Goal: Task Accomplishment & Management: Manage account settings

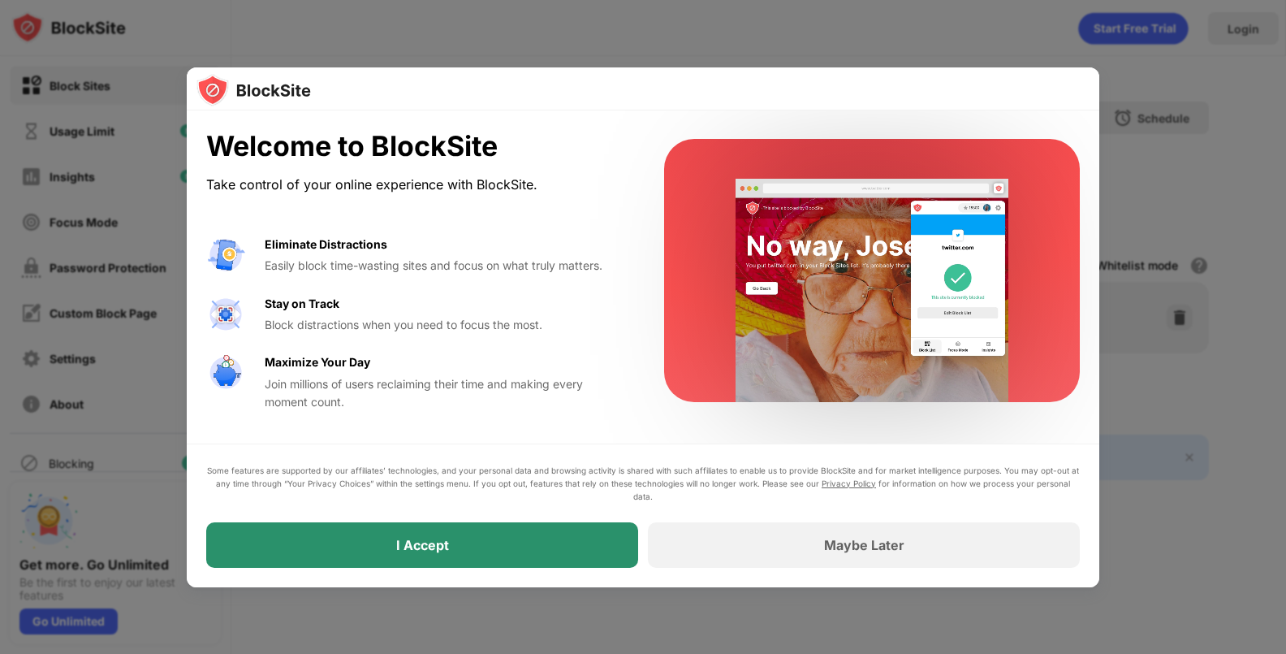
click at [586, 541] on div "I Accept" at bounding box center [422, 544] width 432 height 45
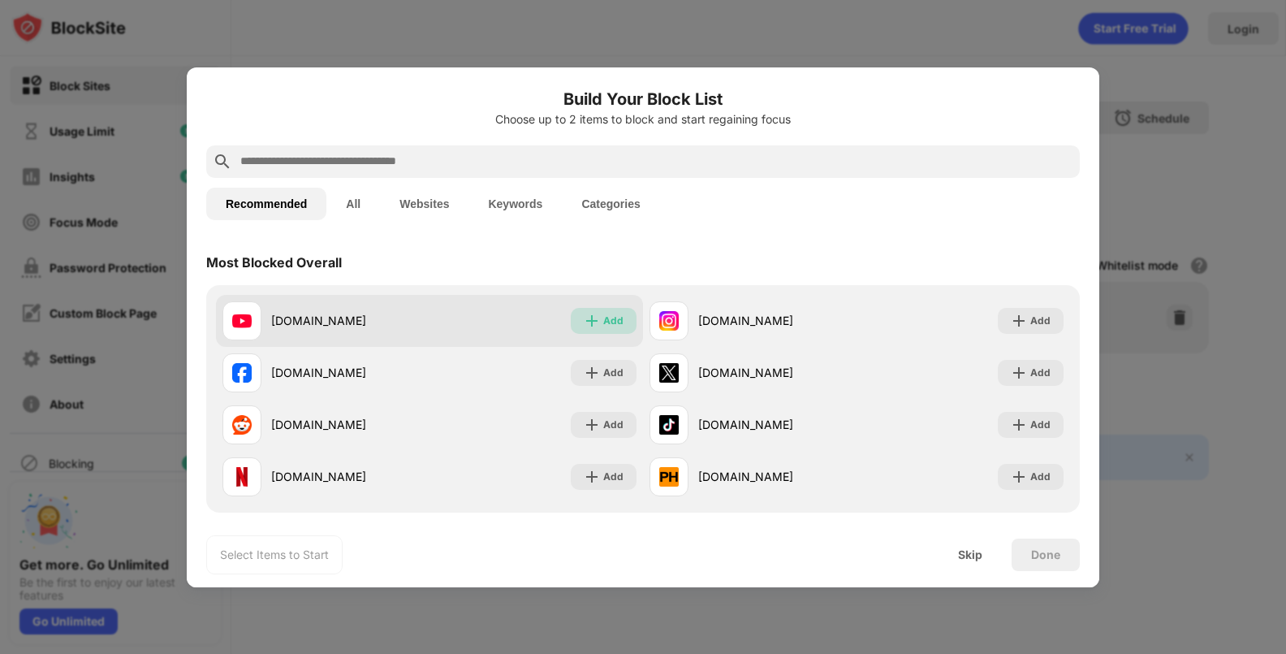
click at [616, 321] on div "Add" at bounding box center [613, 321] width 20 height 16
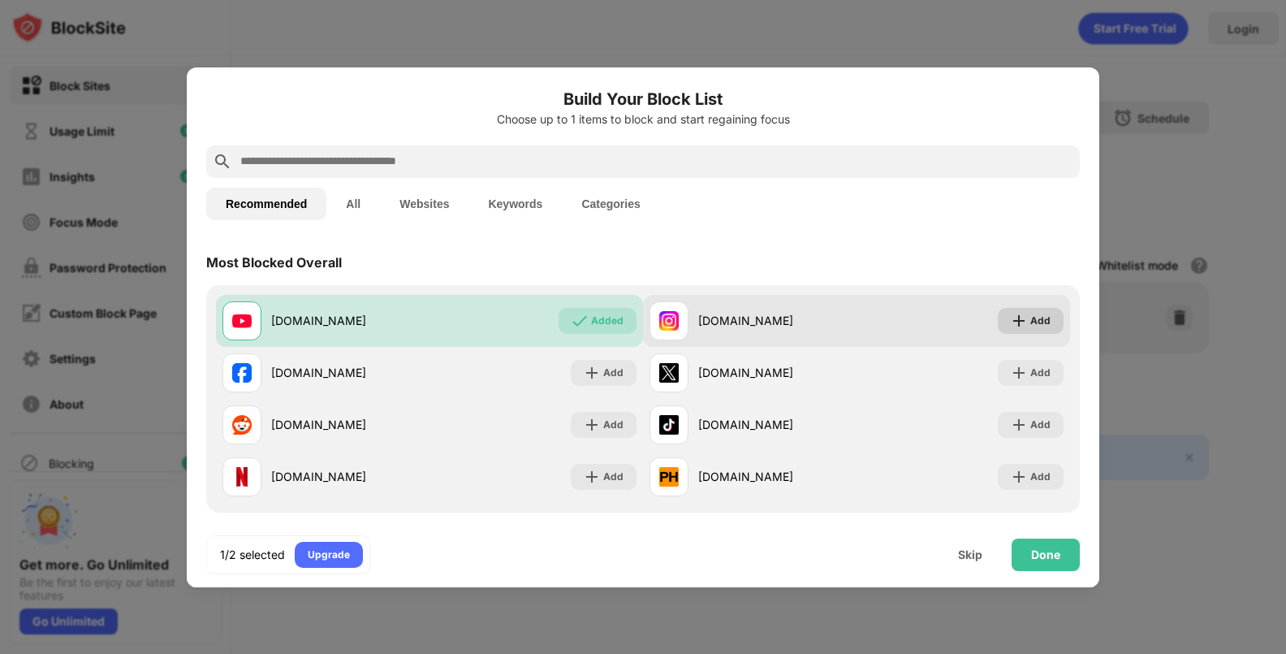
click at [1011, 321] on img at bounding box center [1019, 321] width 16 height 16
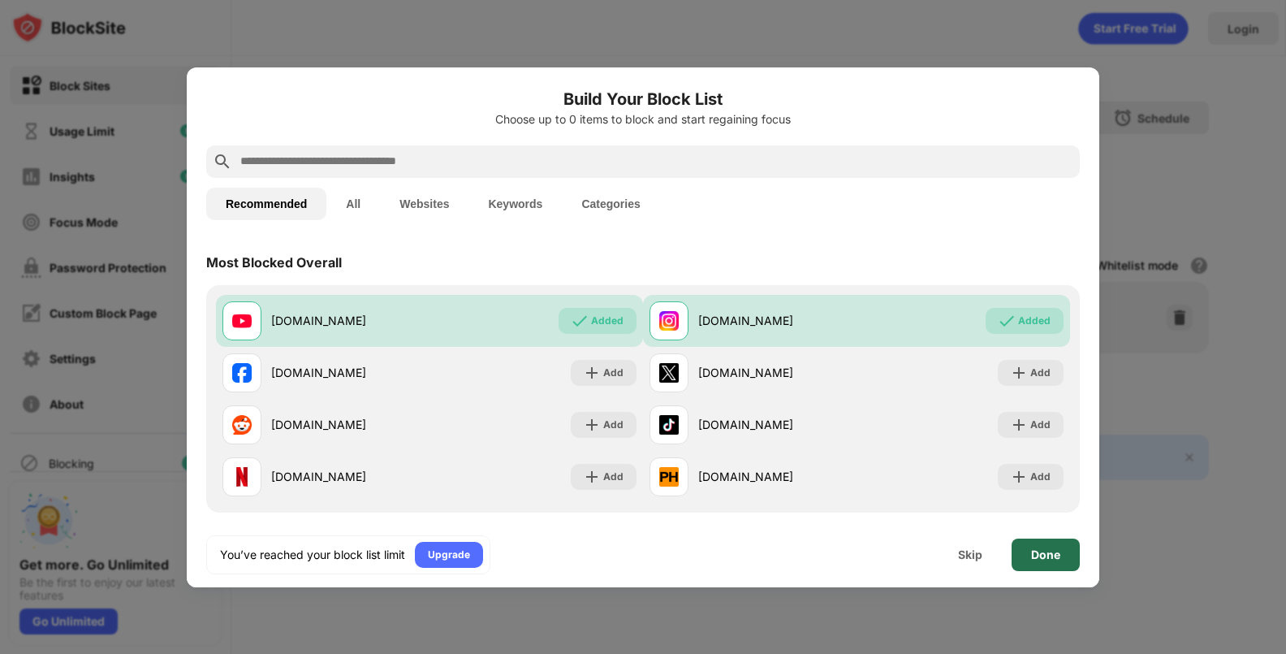
click at [1066, 560] on div "Done" at bounding box center [1046, 554] width 68 height 32
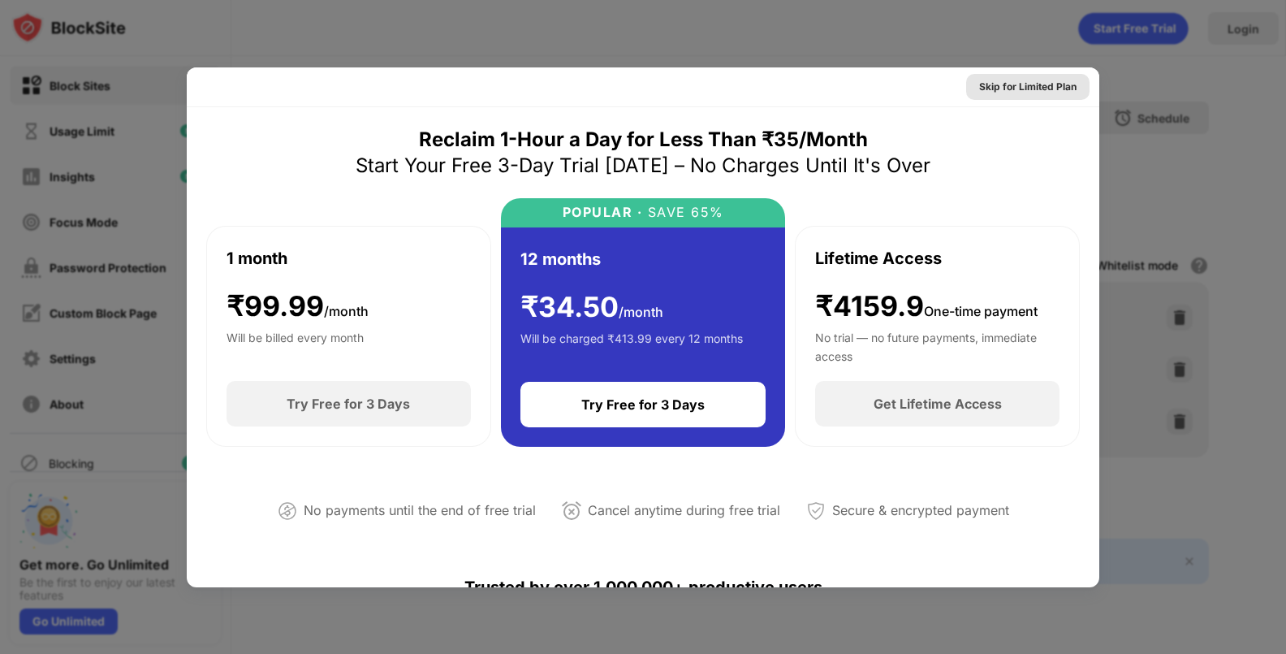
click at [1017, 85] on div "Skip for Limited Plan" at bounding box center [1027, 87] width 97 height 16
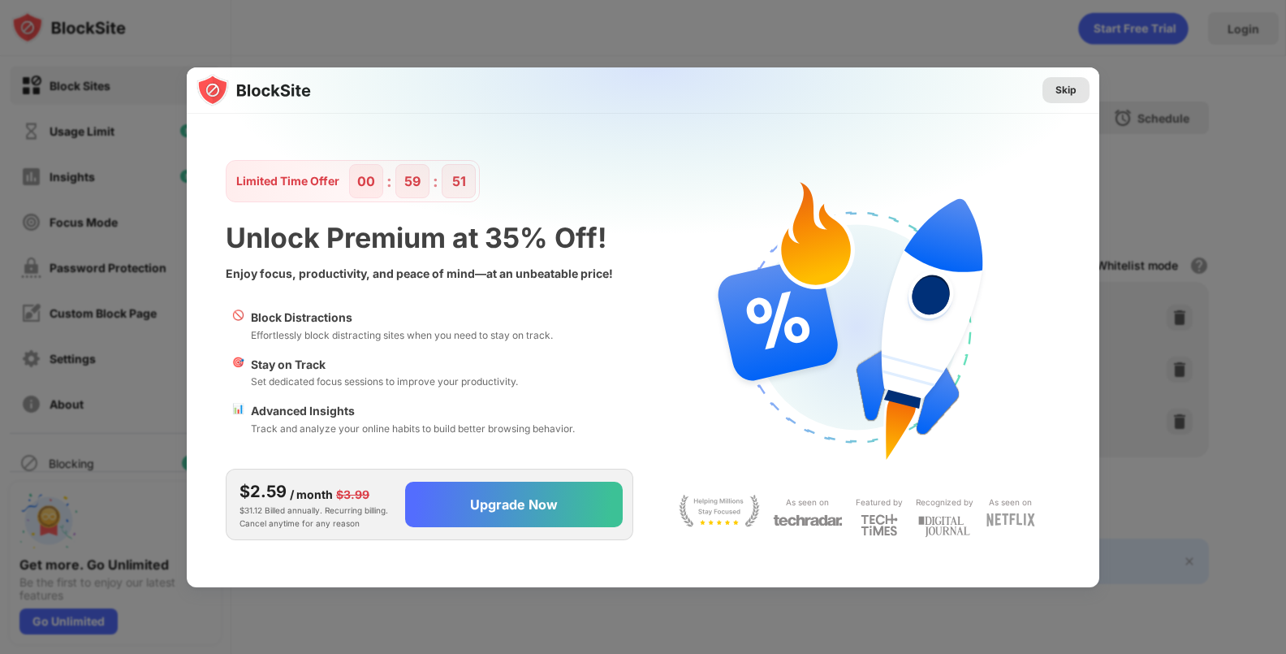
click at [1067, 97] on div "Skip" at bounding box center [1066, 90] width 21 height 16
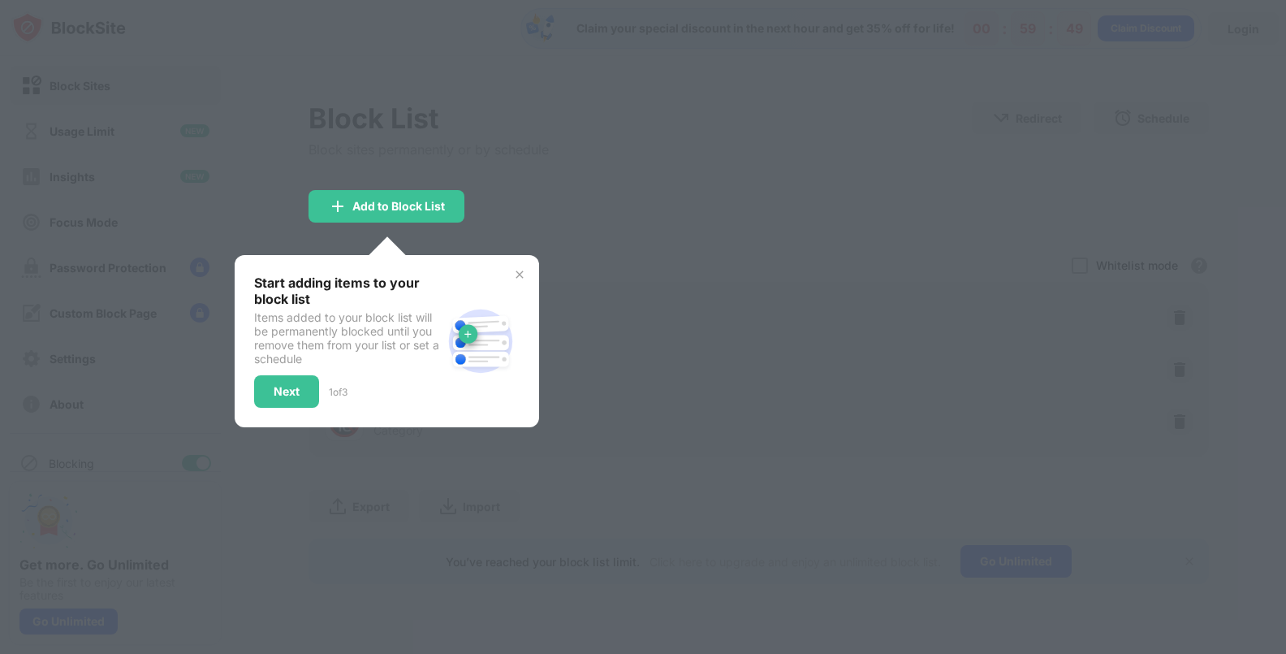
click at [564, 225] on div at bounding box center [643, 327] width 1286 height 654
click at [525, 275] on img at bounding box center [519, 274] width 13 height 13
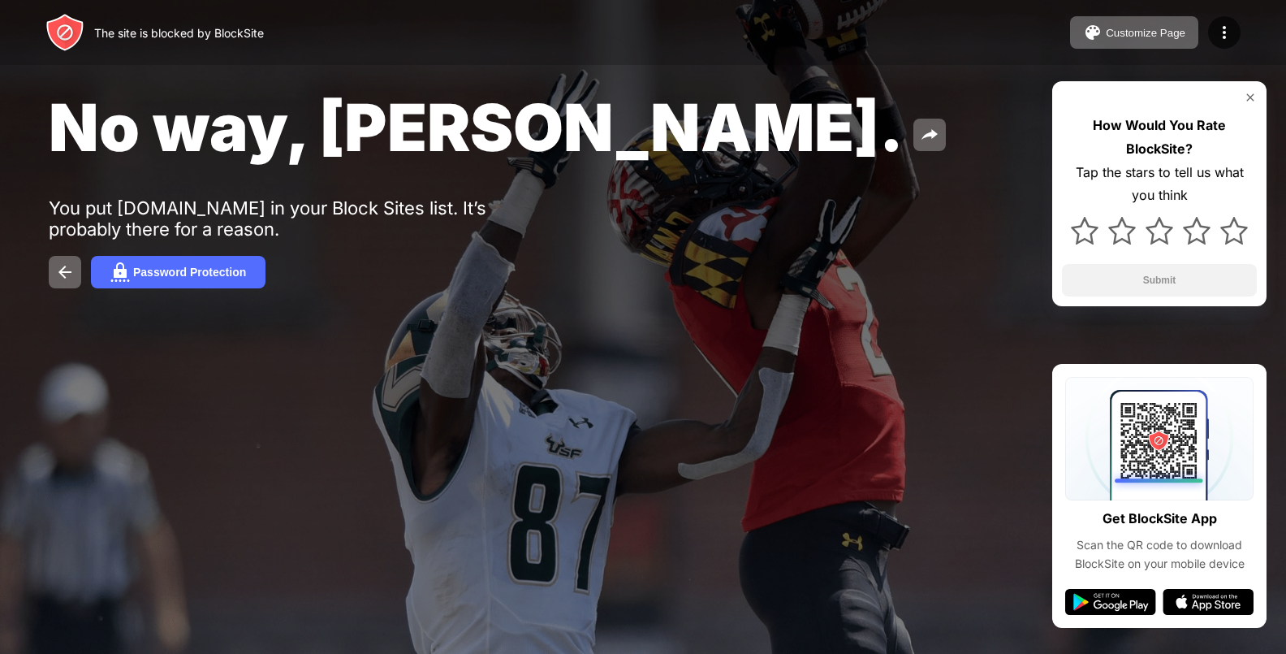
click at [203, 37] on div "The site is blocked by BlockSite" at bounding box center [179, 33] width 170 height 14
click at [205, 36] on div "The site is blocked by BlockSite" at bounding box center [179, 33] width 170 height 14
click at [206, 27] on div "The site is blocked by BlockSite" at bounding box center [179, 33] width 170 height 14
click at [47, 10] on div "The site is blocked by BlockSite Customize Page Edit Block List Redirect Custom…" at bounding box center [643, 32] width 1286 height 65
click at [50, 17] on img at bounding box center [64, 32] width 39 height 39
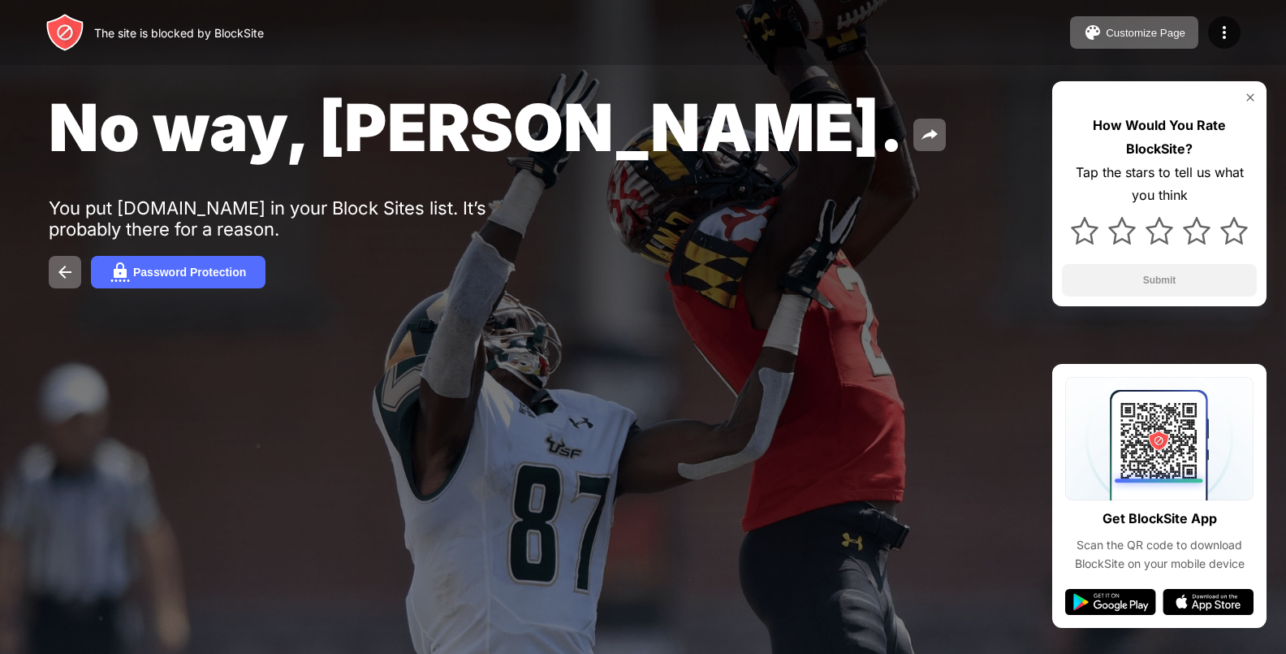
click at [50, 17] on img at bounding box center [64, 32] width 39 height 39
click at [1217, 38] on img at bounding box center [1224, 32] width 19 height 19
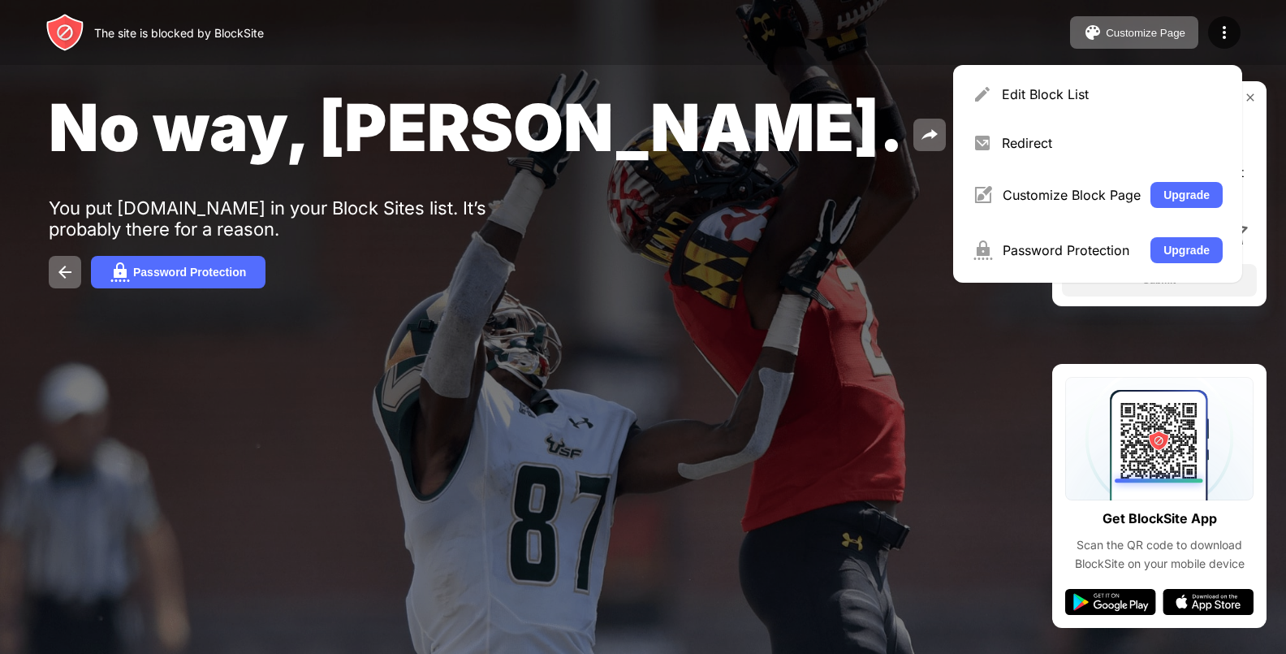
click at [1131, 89] on div "Edit Block List" at bounding box center [1098, 94] width 270 height 39
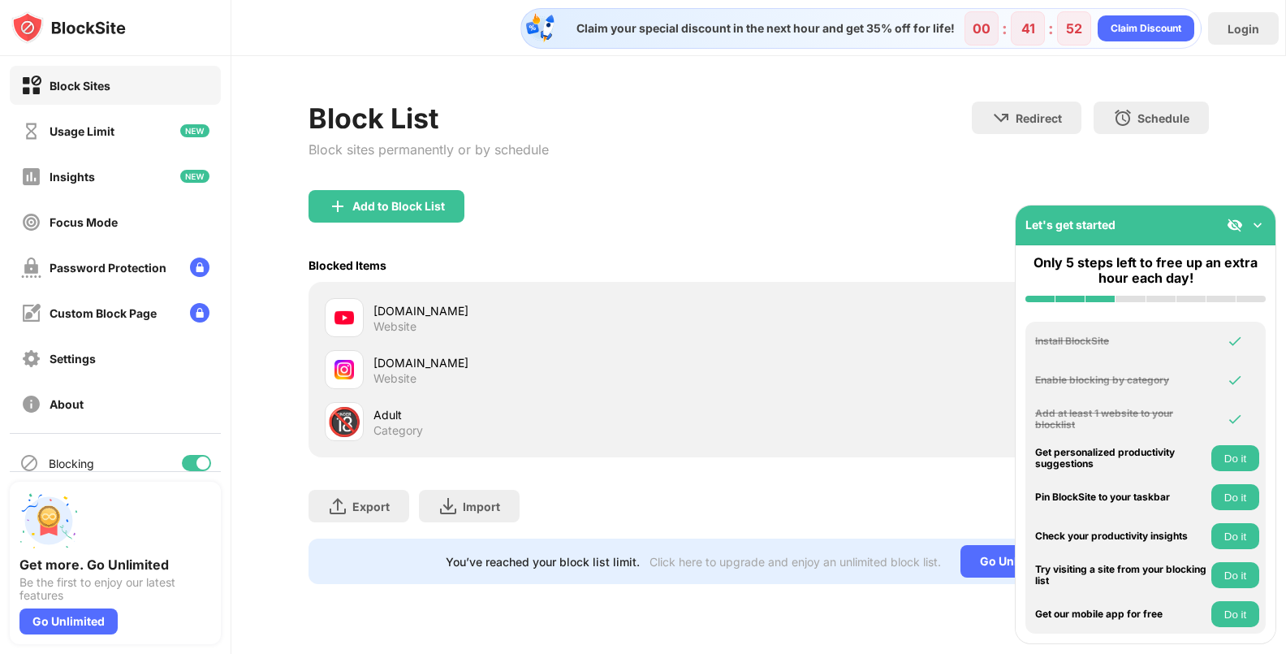
drag, startPoint x: 1083, startPoint y: 73, endPoint x: 603, endPoint y: 144, distance: 486.0
click at [603, 144] on div "Block List Block sites permanently or by schedule Redirect Choose a site to be …" at bounding box center [759, 146] width 901 height 89
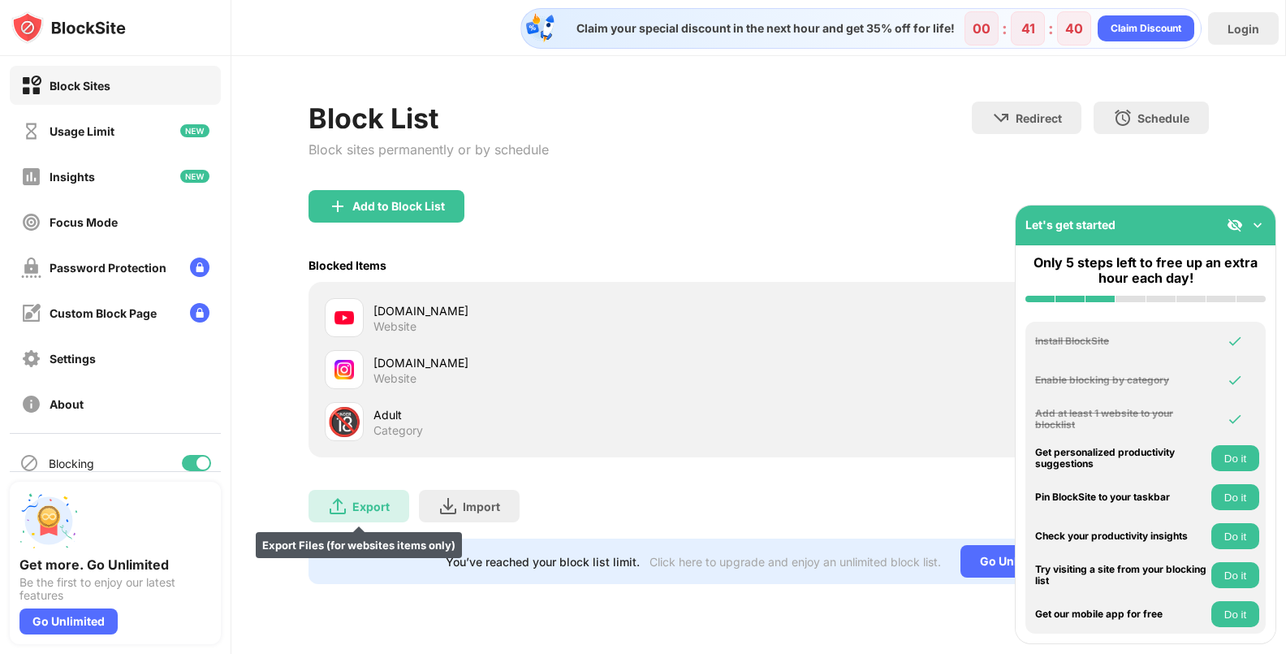
click at [394, 507] on div "Export Export Files (for websites items only)" at bounding box center [359, 506] width 101 height 32
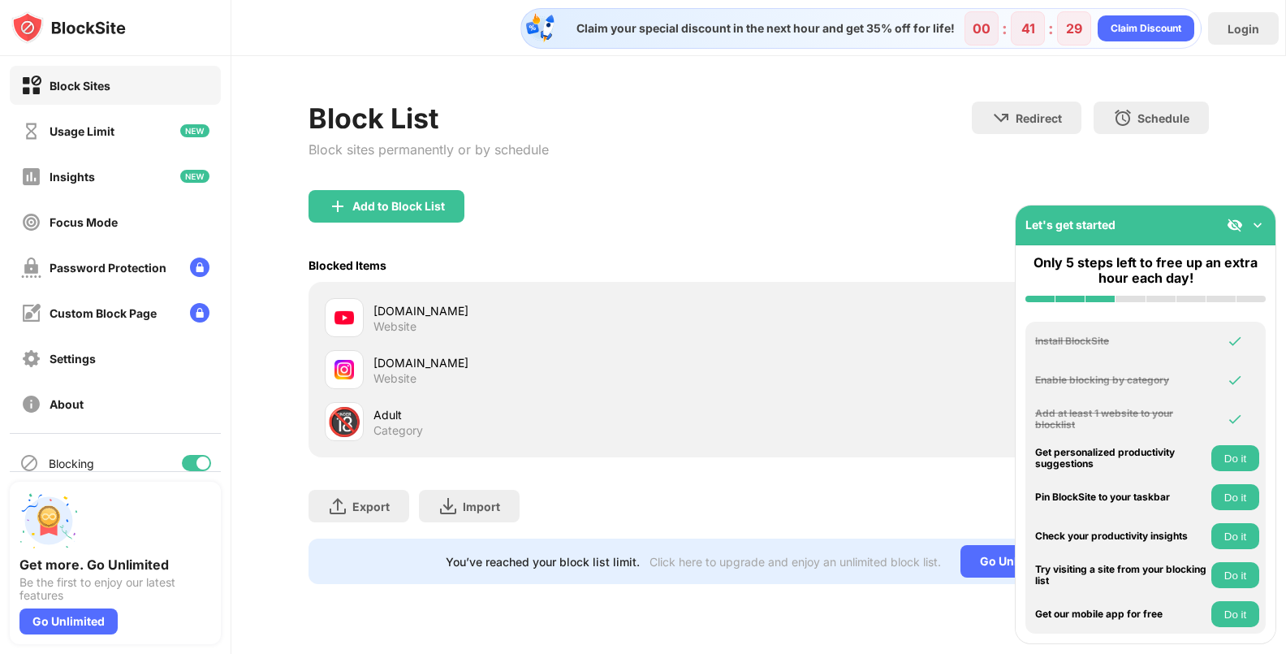
click at [561, 326] on div "[DOMAIN_NAME] Website" at bounding box center [566, 318] width 385 height 32
click at [564, 316] on div "[DOMAIN_NAME]" at bounding box center [566, 310] width 385 height 17
click at [565, 313] on div "[DOMAIN_NAME]" at bounding box center [566, 310] width 385 height 17
click at [130, 86] on div "Block Sites" at bounding box center [115, 85] width 211 height 39
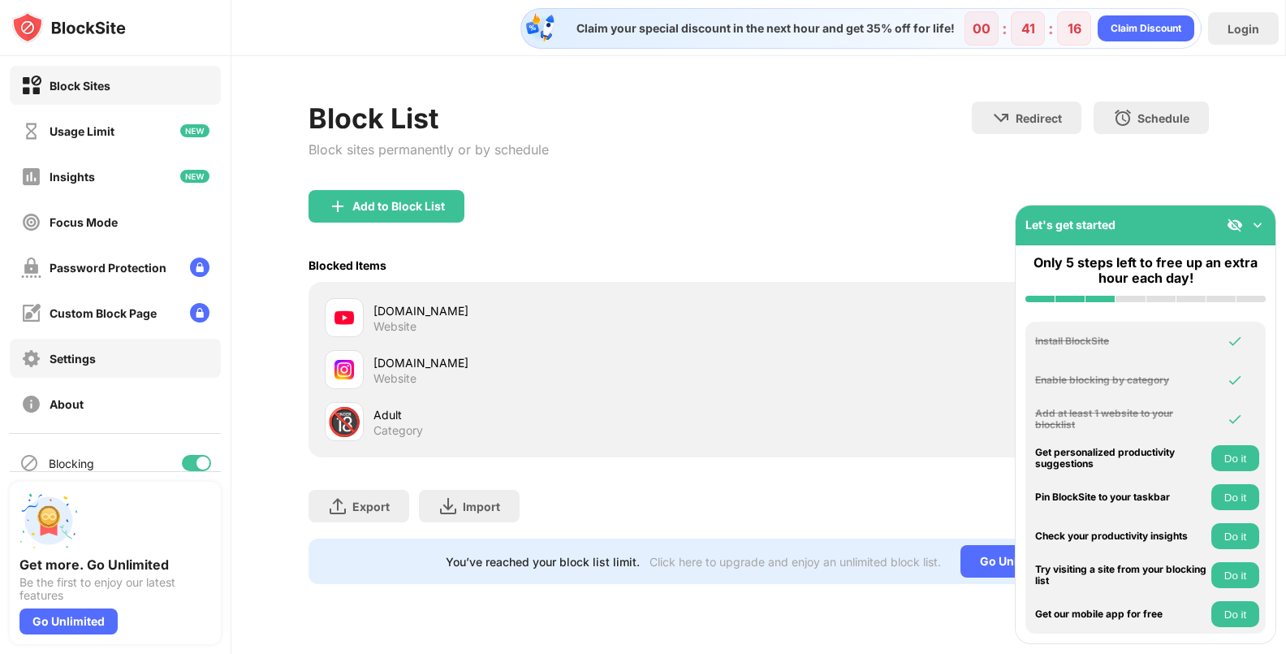
click at [110, 358] on div "Settings" at bounding box center [115, 358] width 211 height 39
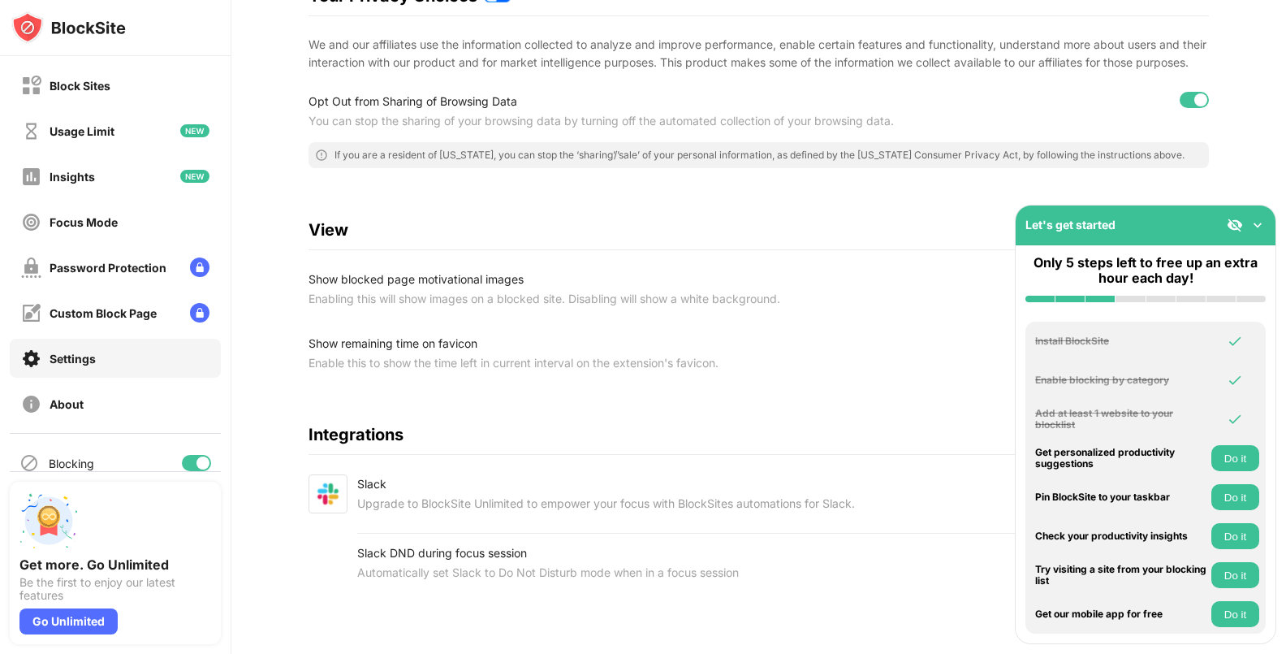
scroll to position [283, 0]
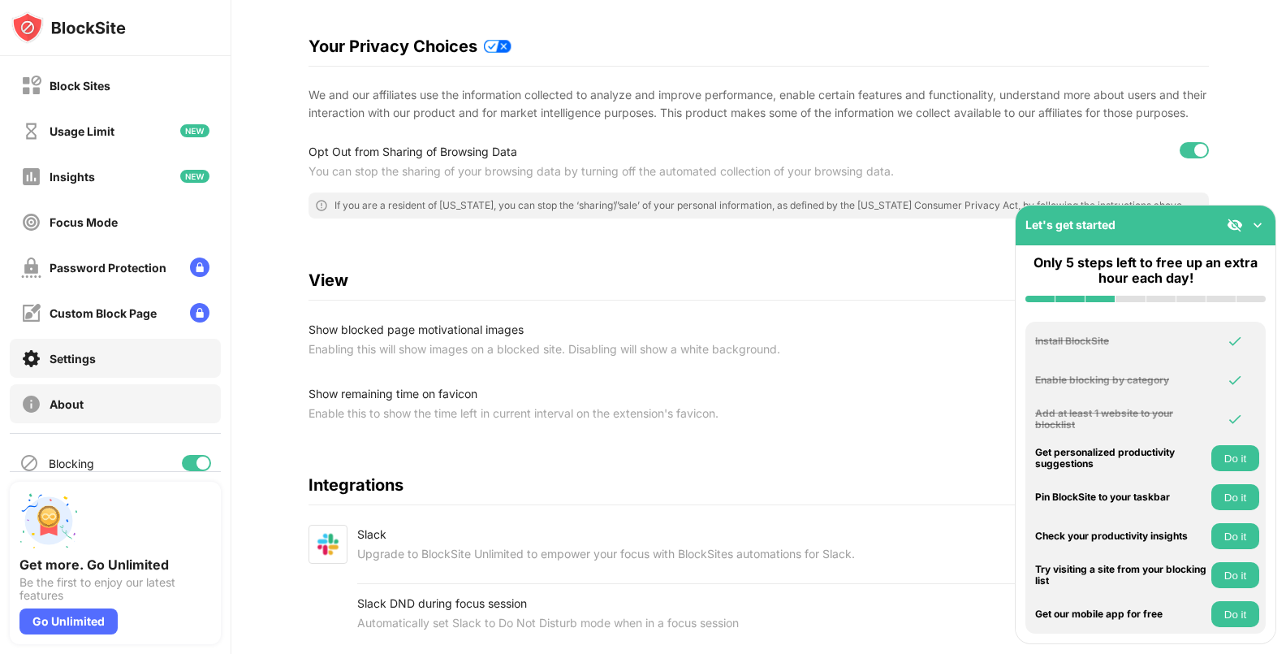
click at [173, 401] on div "About" at bounding box center [115, 403] width 211 height 39
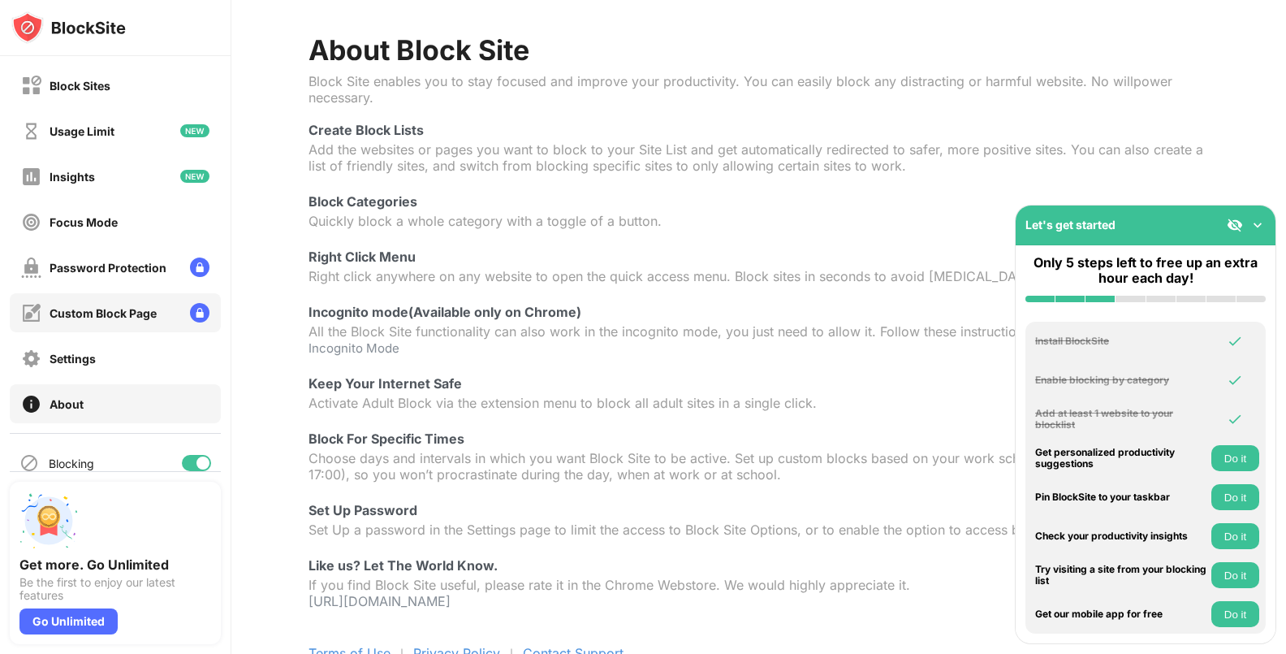
click at [153, 309] on div "Custom Block Page" at bounding box center [103, 313] width 107 height 14
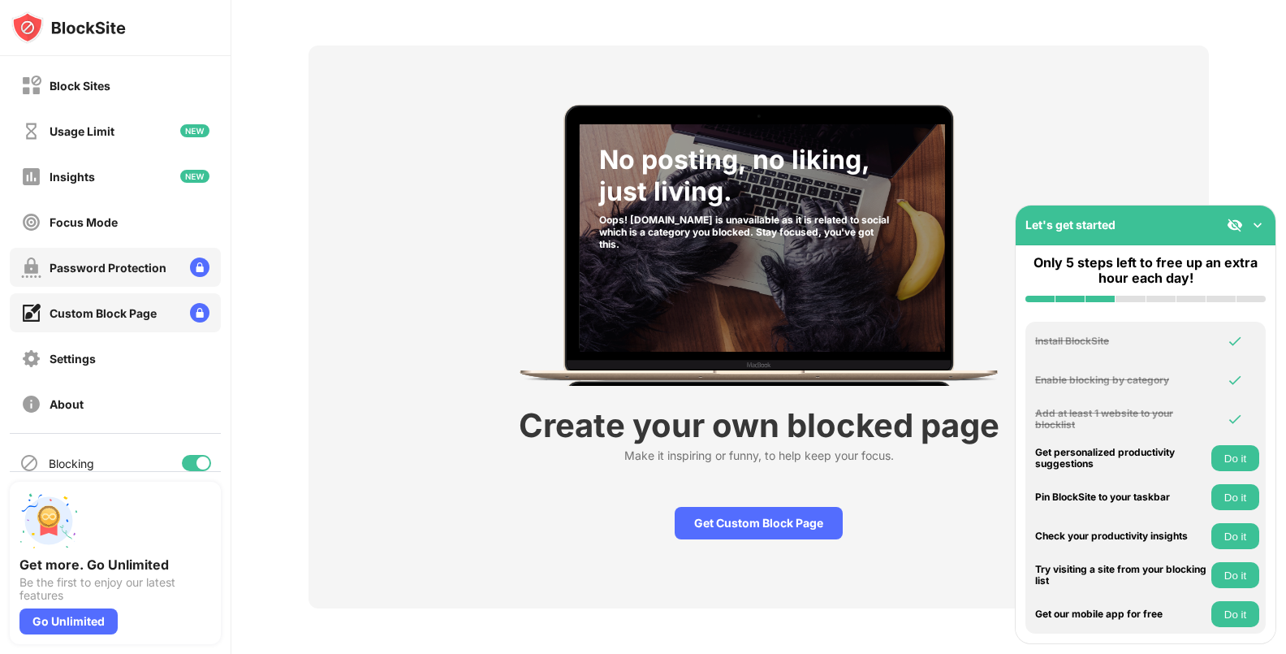
click at [151, 279] on div "Password Protection" at bounding box center [115, 267] width 211 height 39
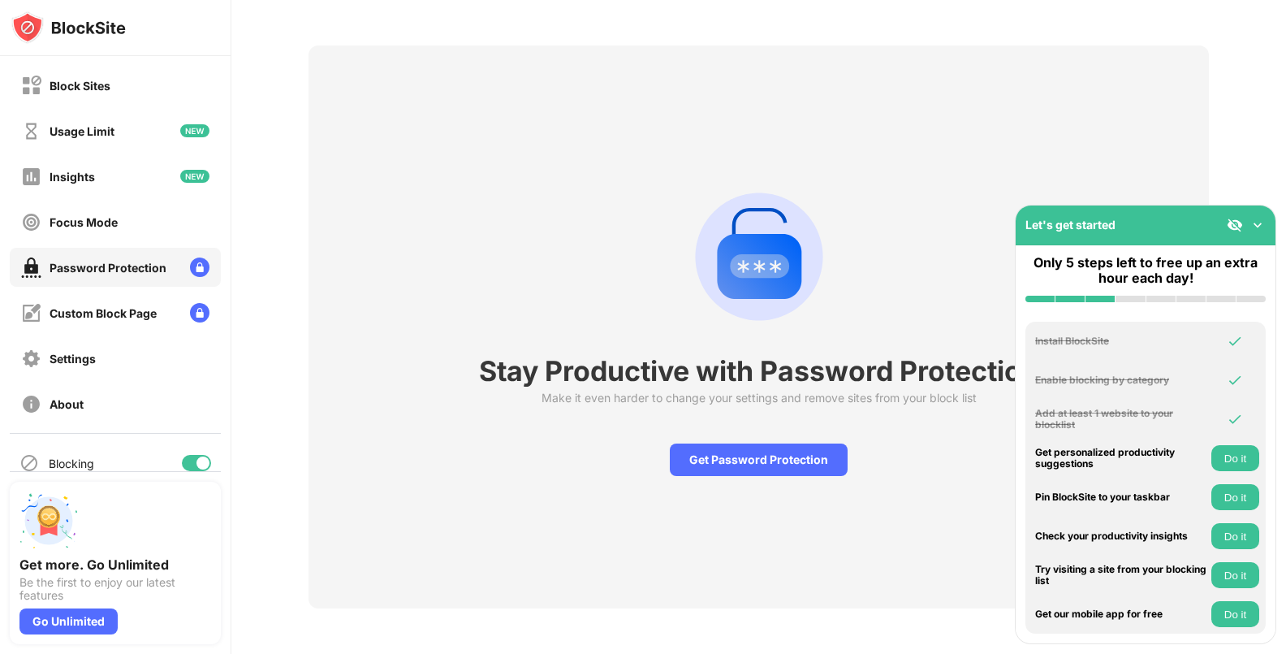
click at [153, 279] on div "Password Protection" at bounding box center [115, 267] width 211 height 39
click at [148, 228] on div "Focus Mode" at bounding box center [115, 221] width 211 height 39
click at [103, 233] on div "Focus Mode" at bounding box center [115, 221] width 211 height 39
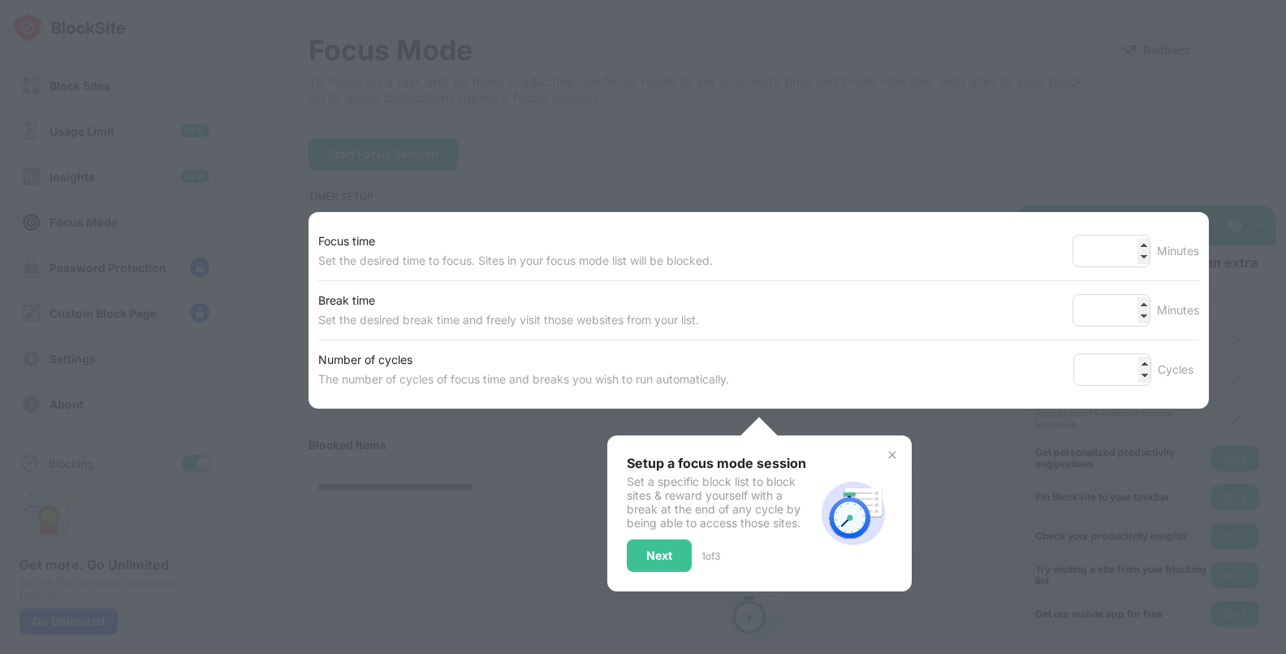
click at [896, 445] on div "Setup a focus mode session Set a specific block list to block sites & reward yo…" at bounding box center [759, 513] width 305 height 156
click at [886, 459] on img at bounding box center [892, 454] width 13 height 13
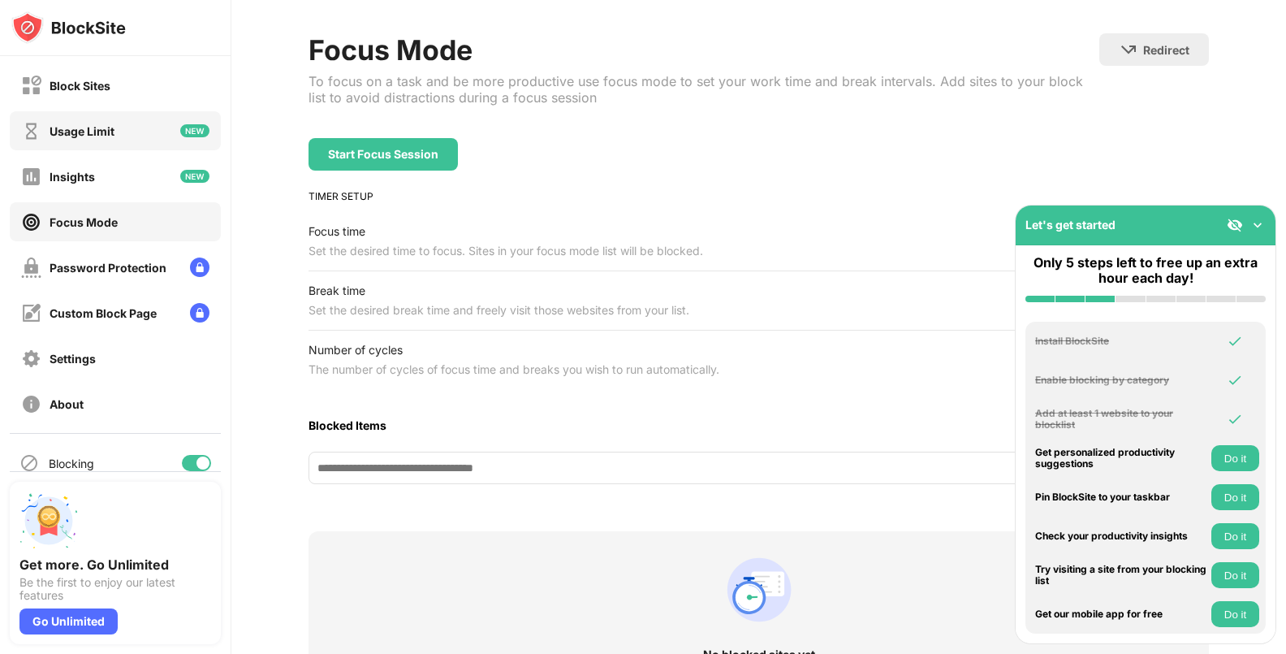
click at [168, 120] on div "Usage Limit" at bounding box center [115, 130] width 211 height 39
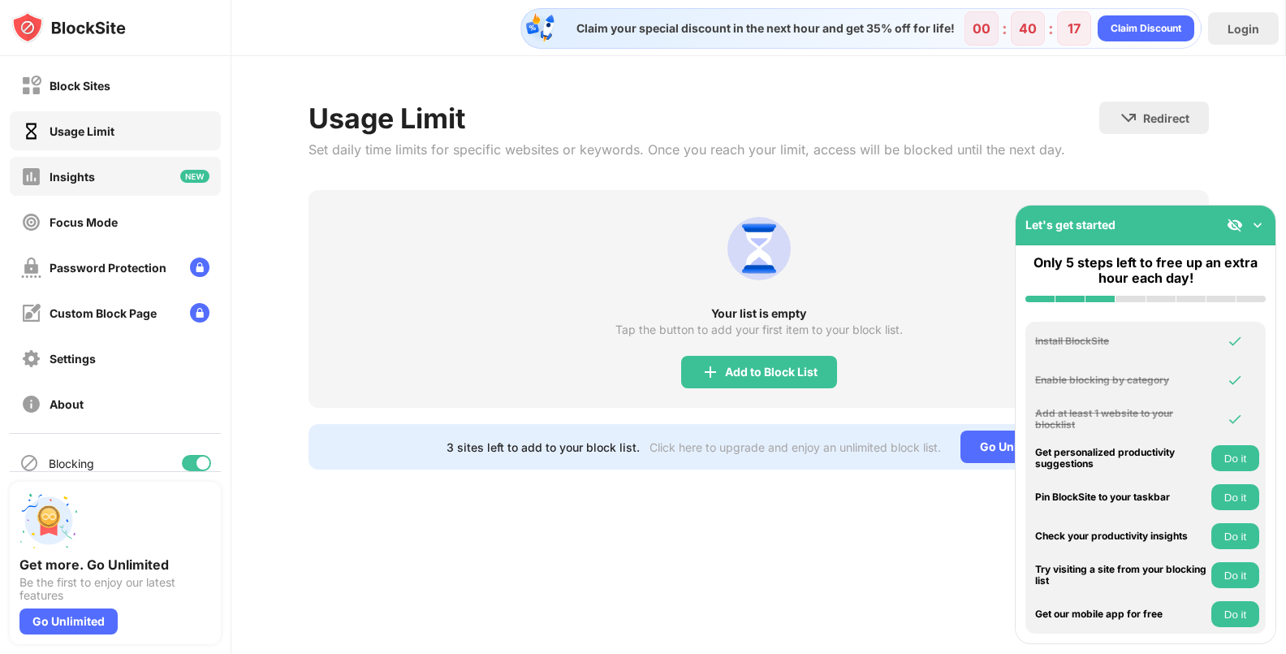
click at [159, 173] on div "Insights" at bounding box center [115, 176] width 211 height 39
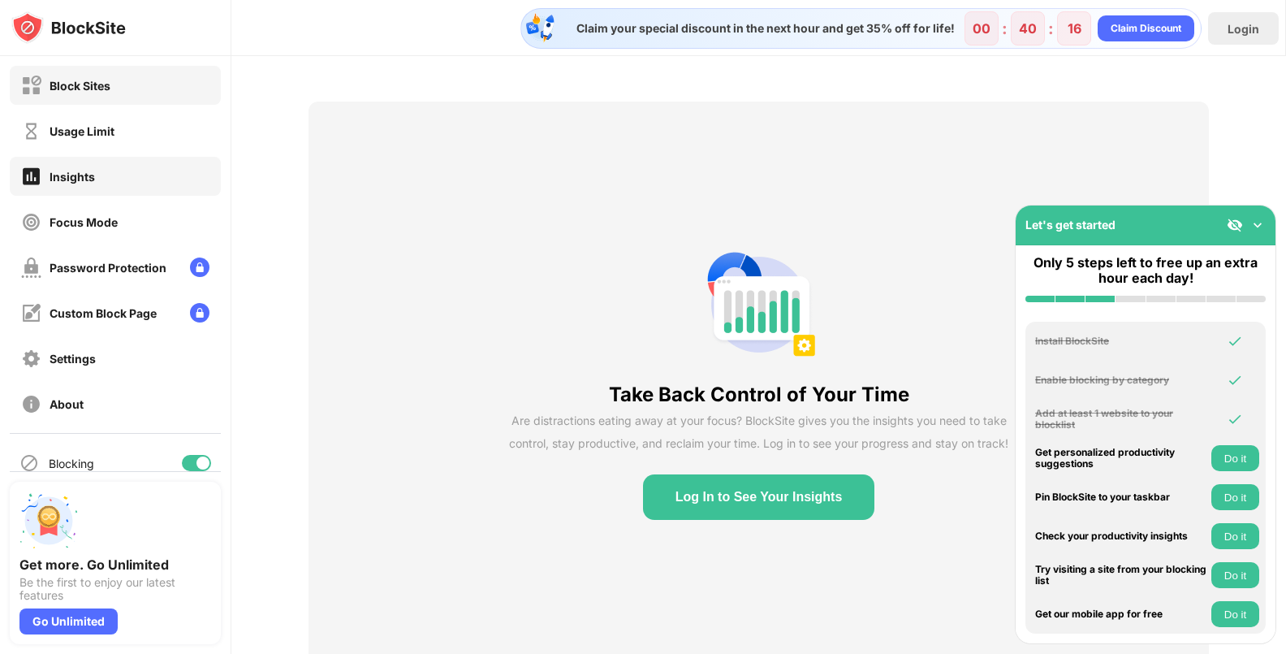
click at [156, 84] on div "Block Sites" at bounding box center [115, 85] width 211 height 39
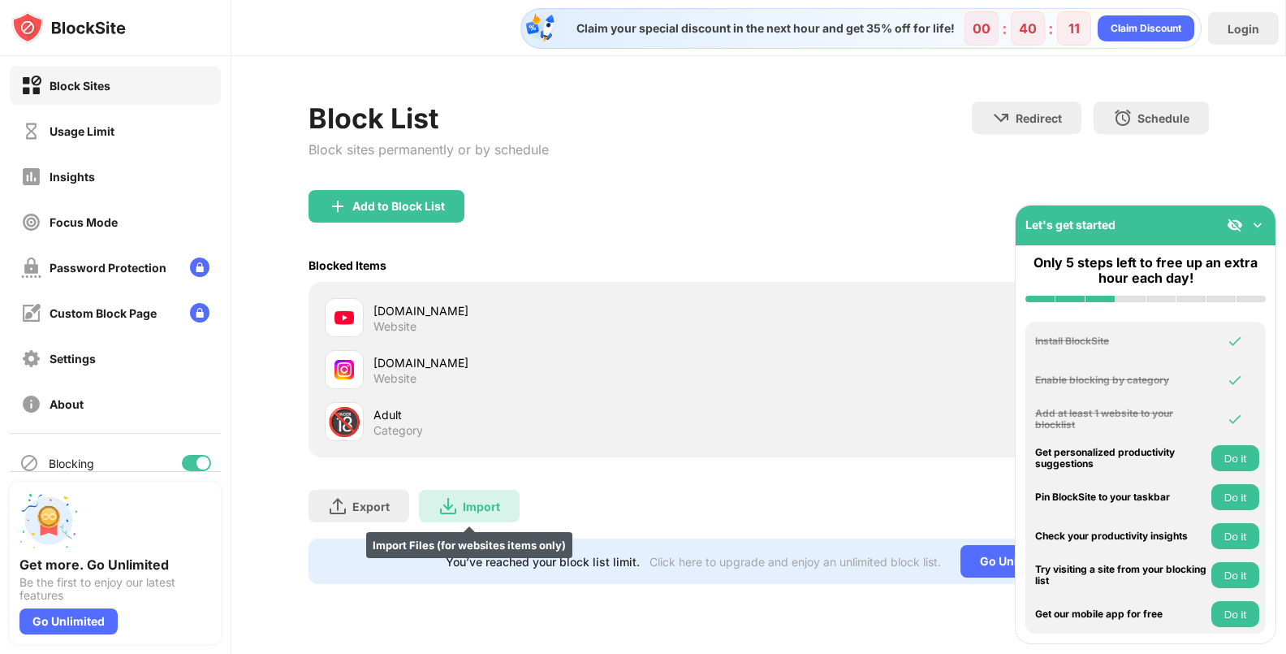
click at [486, 492] on div "Import Import Files (for websites items only)" at bounding box center [469, 506] width 101 height 32
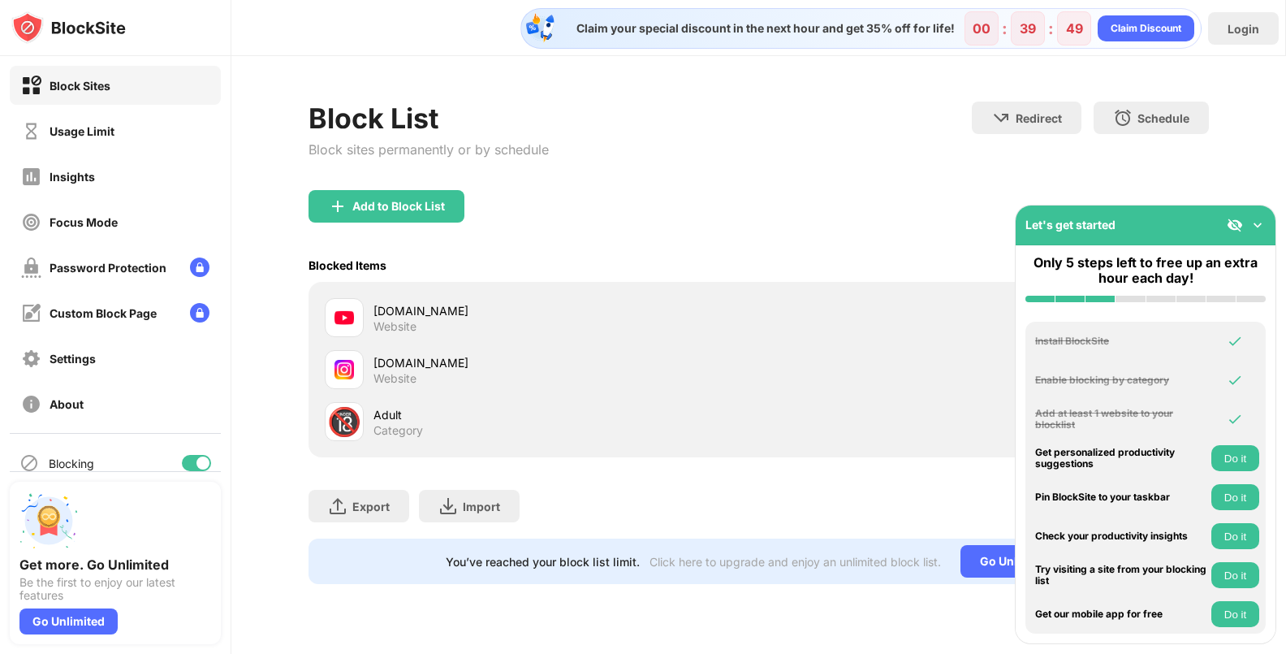
drag, startPoint x: 197, startPoint y: 464, endPoint x: 188, endPoint y: 468, distance: 9.1
click at [197, 468] on div at bounding box center [203, 462] width 13 height 13
click at [417, 493] on div "Export Export Files (for websites items only) Import Import Files (for websites…" at bounding box center [759, 497] width 901 height 81
click at [984, 567] on div "Go Unlimited" at bounding box center [1016, 561] width 111 height 32
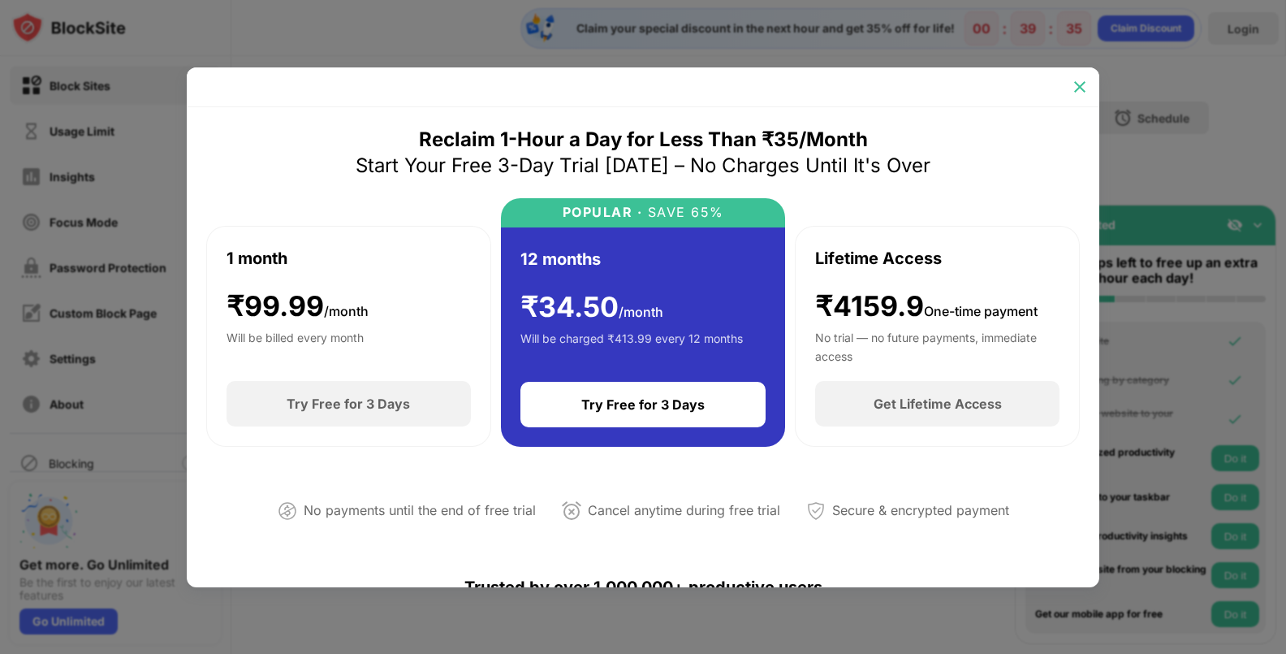
click at [1080, 86] on img at bounding box center [1080, 87] width 16 height 16
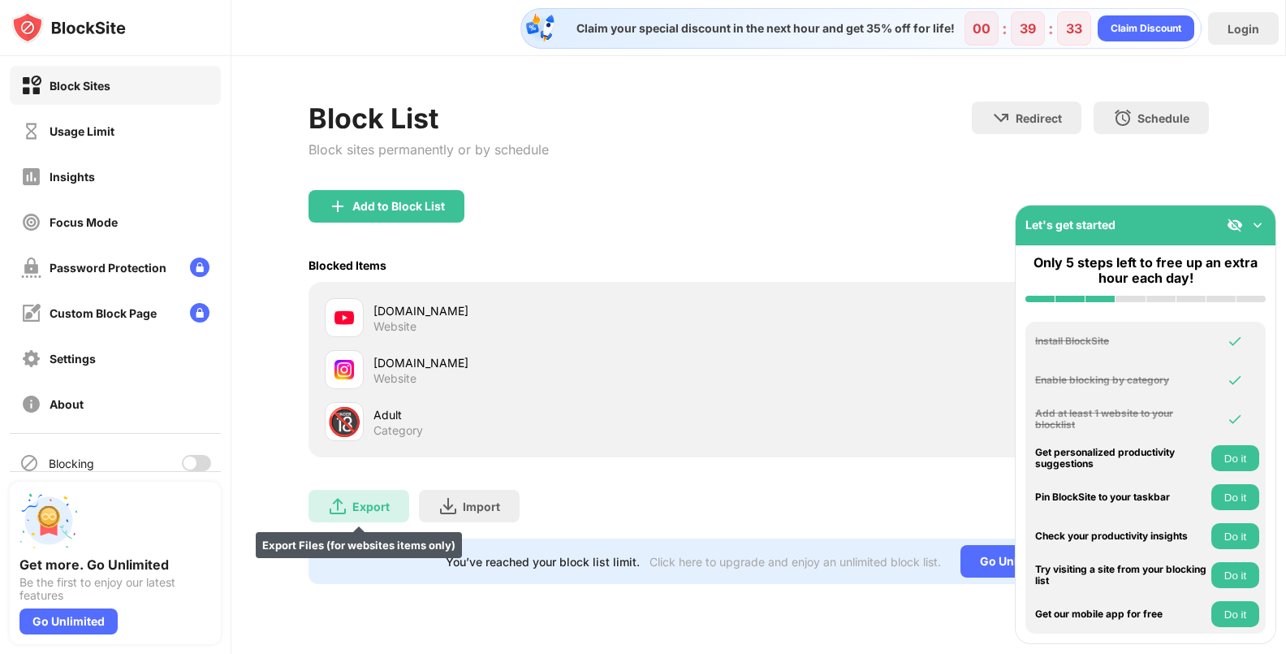
click at [379, 495] on div "Export Export Files (for websites items only)" at bounding box center [359, 506] width 101 height 32
click at [378, 517] on div "Export Export Files (for websites items only)" at bounding box center [359, 506] width 101 height 32
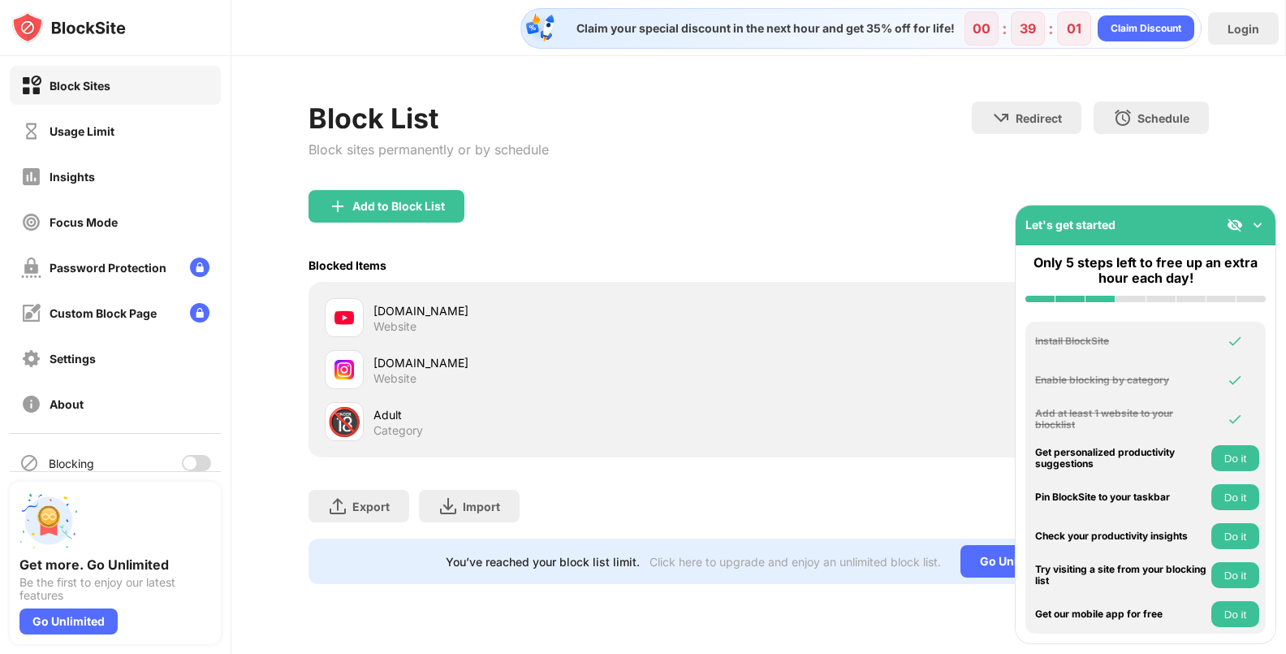
click at [936, 96] on div "Block List Block sites permanently or by schedule Redirect Choose a site to be …" at bounding box center [758, 342] width 1055 height 573
